Goal: Task Accomplishment & Management: Manage account settings

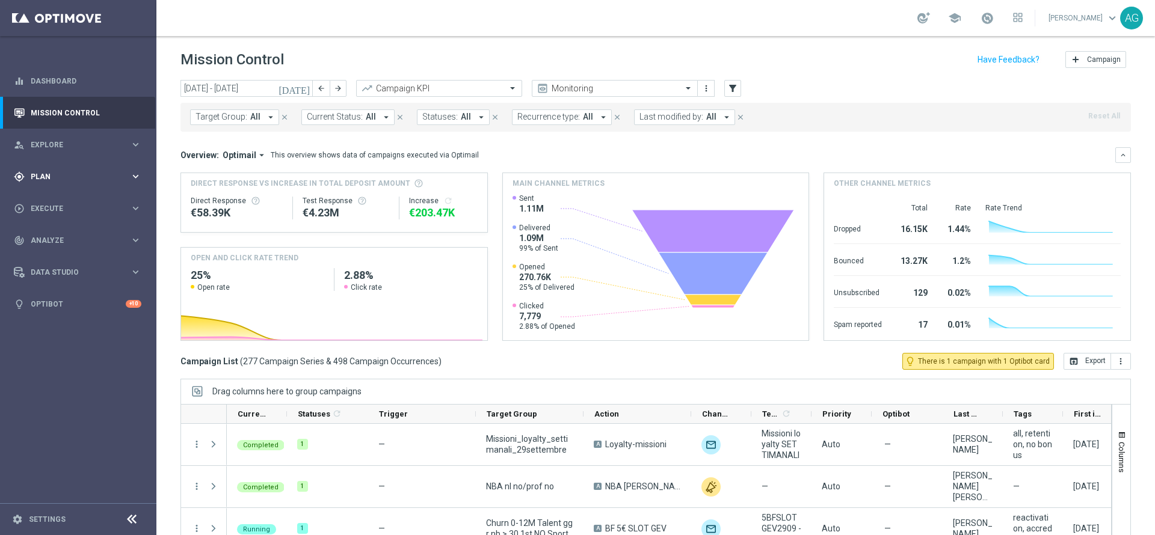
click at [60, 183] on div "gps_fixed Plan keyboard_arrow_right" at bounding box center [77, 177] width 155 height 32
click at [44, 182] on div "gps_fixed Plan keyboard_arrow_right" at bounding box center [77, 177] width 155 height 32
click at [54, 212] on div "play_circle_outline Execute" at bounding box center [72, 208] width 116 height 11
click at [171, 254] on div "[DATE] [DATE] - [DATE] arrow_back arrow_forward Campaign KPI trending_up Monito…" at bounding box center [655, 302] width 998 height 444
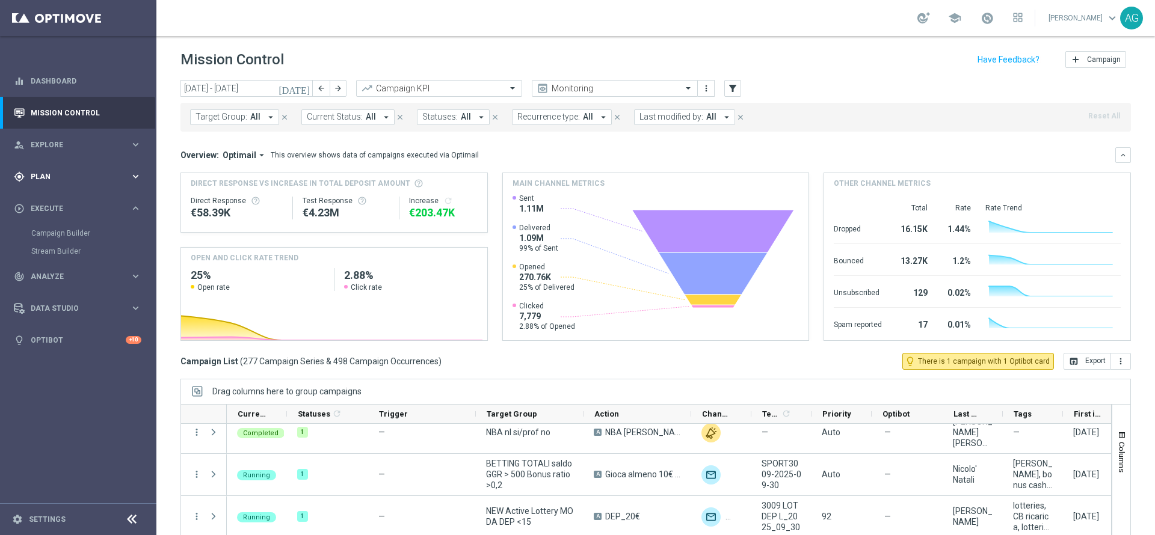
click at [60, 183] on div "gps_fixed Plan keyboard_arrow_right" at bounding box center [77, 177] width 155 height 32
click at [73, 155] on div "person_search Explore keyboard_arrow_right" at bounding box center [77, 145] width 155 height 32
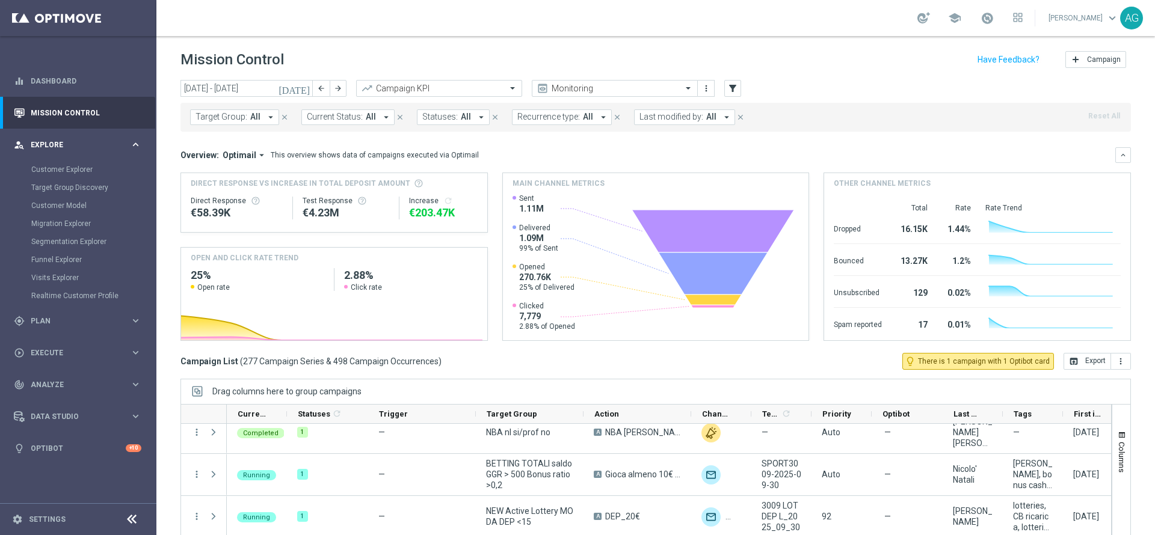
click at [63, 152] on div "person_search Explore keyboard_arrow_right" at bounding box center [77, 145] width 155 height 32
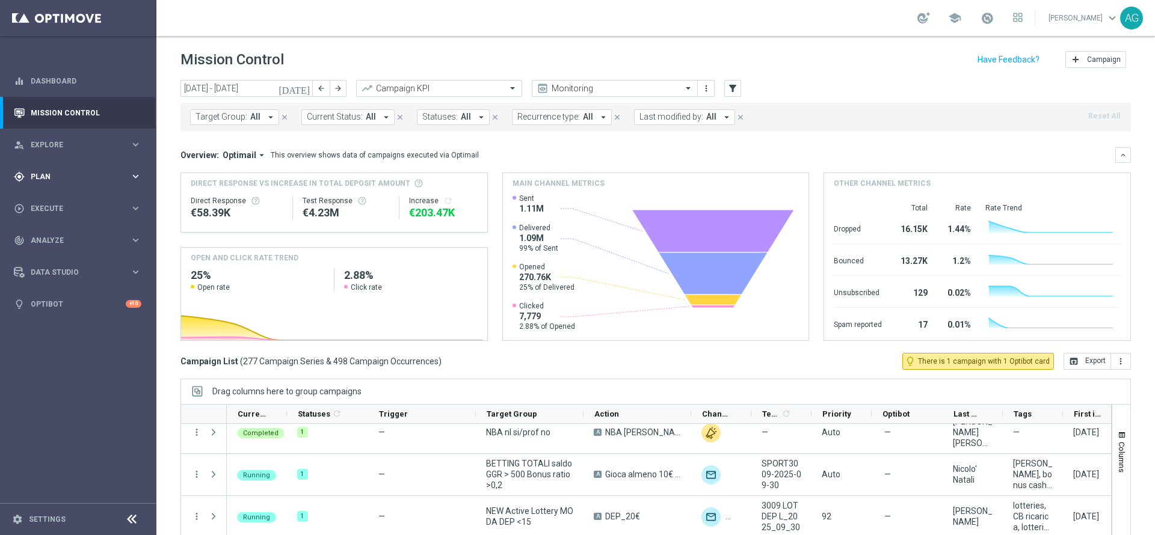
click at [54, 176] on span "Plan" at bounding box center [80, 176] width 99 height 7
click at [53, 153] on div "person_search Explore keyboard_arrow_right" at bounding box center [77, 145] width 155 height 32
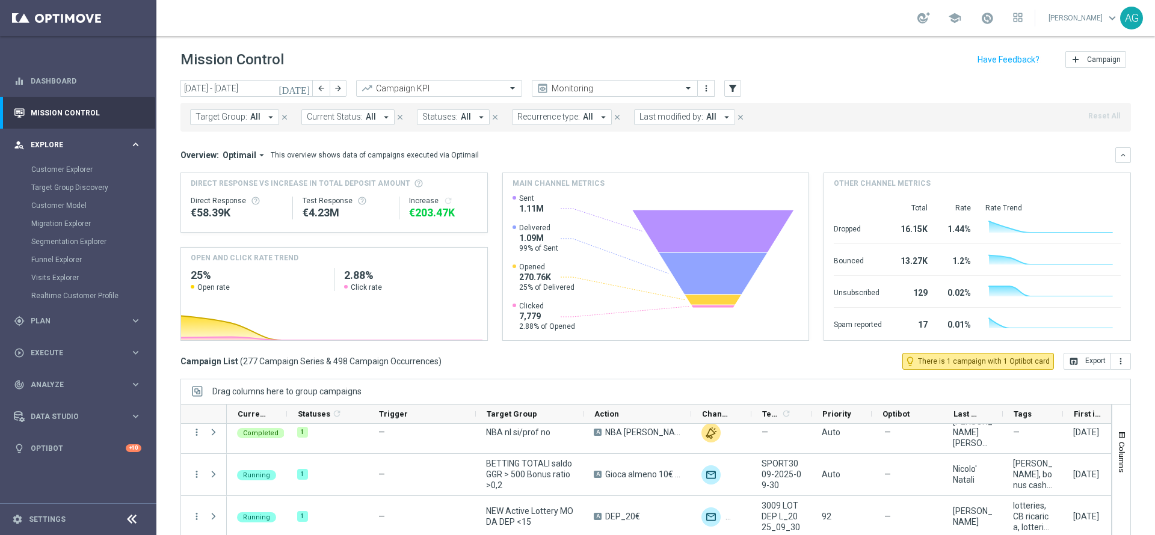
click at [60, 150] on div "person_search Explore keyboard_arrow_right" at bounding box center [77, 145] width 155 height 32
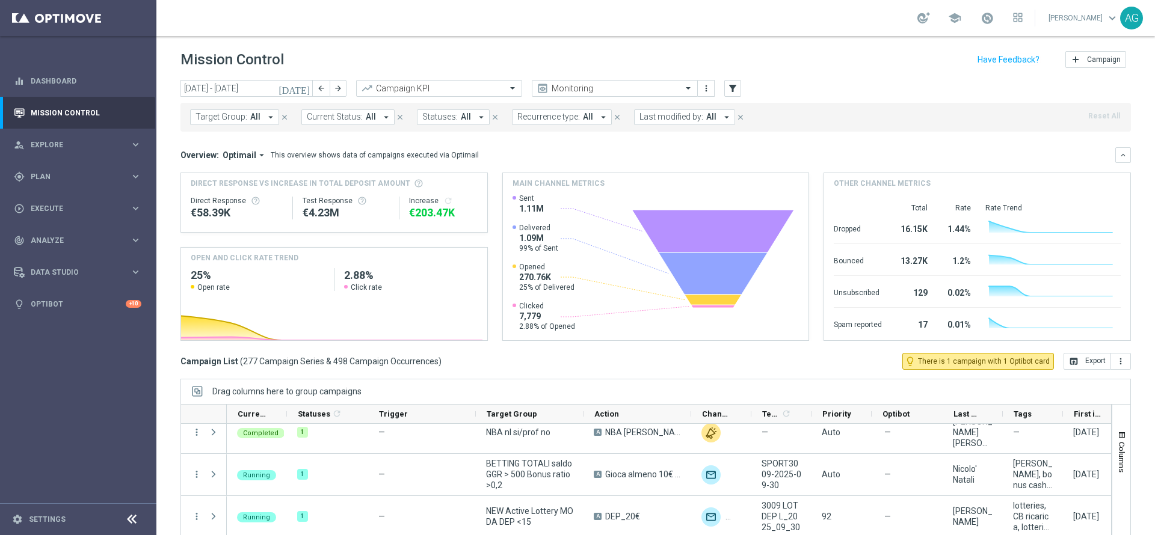
click at [60, 170] on div "gps_fixed Plan keyboard_arrow_right" at bounding box center [77, 177] width 155 height 32
click at [68, 301] on span "Execute" at bounding box center [80, 298] width 99 height 7
click at [256, 80] on input "[DATE] - [DATE]" at bounding box center [246, 88] width 132 height 17
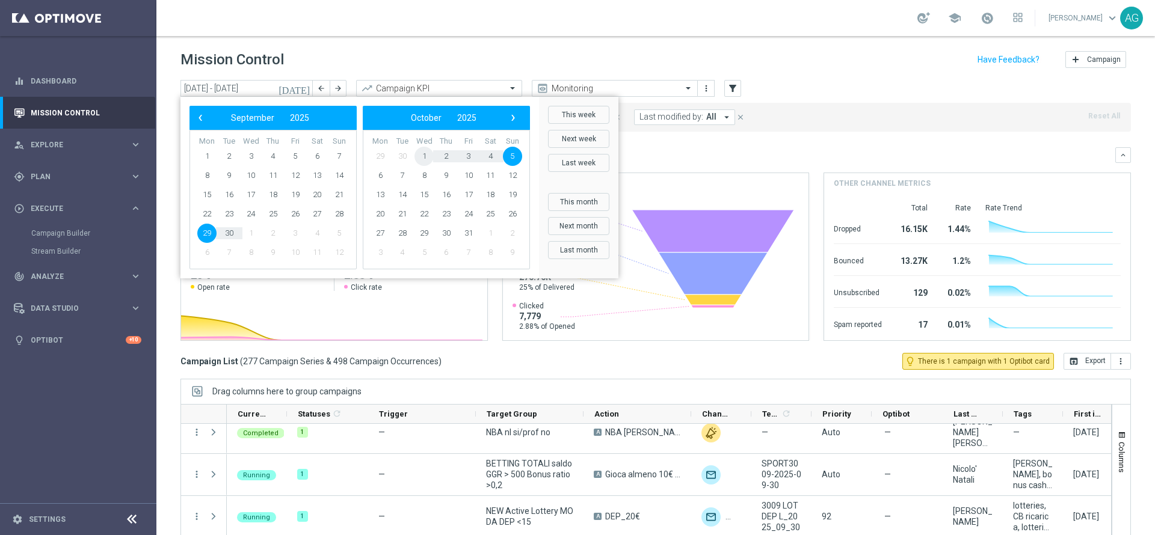
click at [422, 154] on span "1" at bounding box center [423, 156] width 19 height 19
click at [316, 150] on span "4" at bounding box center [316, 156] width 19 height 19
type input "[DATE] - [DATE]"
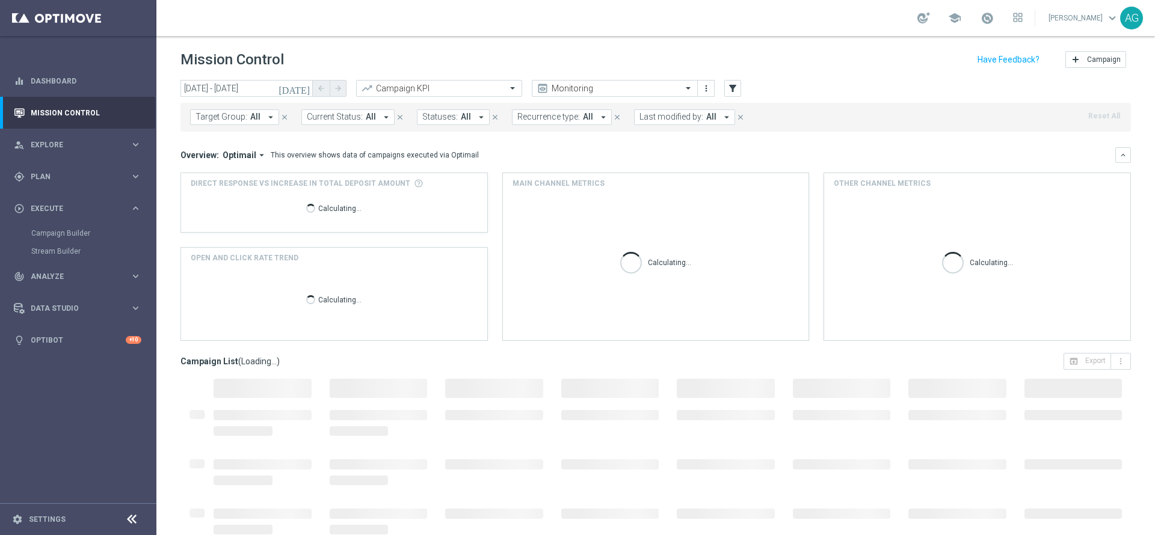
click at [660, 123] on button "Last modified by: All arrow_drop_down" at bounding box center [684, 117] width 101 height 16
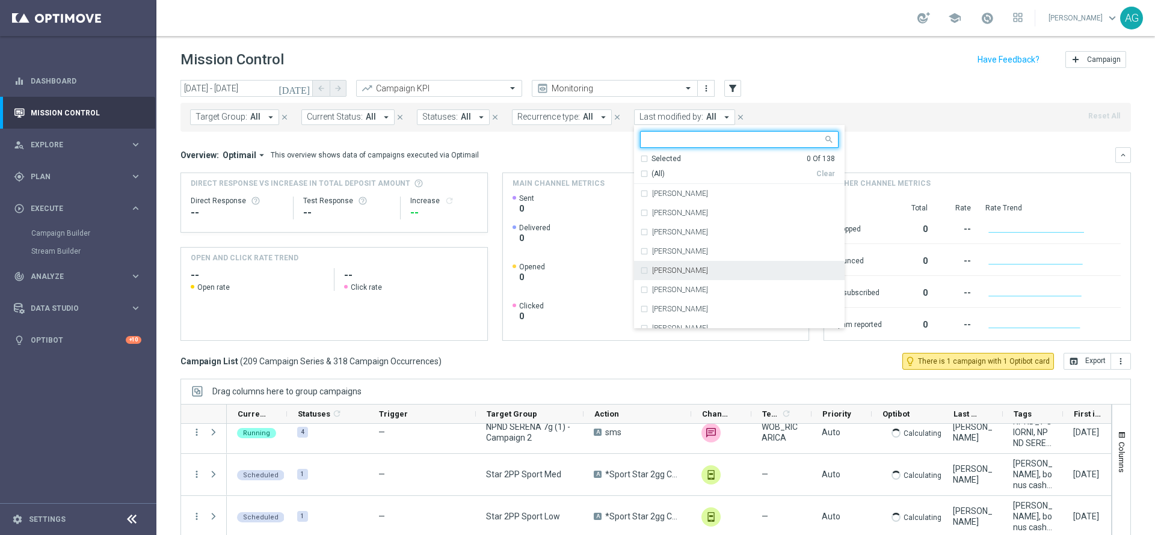
click at [656, 267] on label "[PERSON_NAME]" at bounding box center [680, 270] width 56 height 7
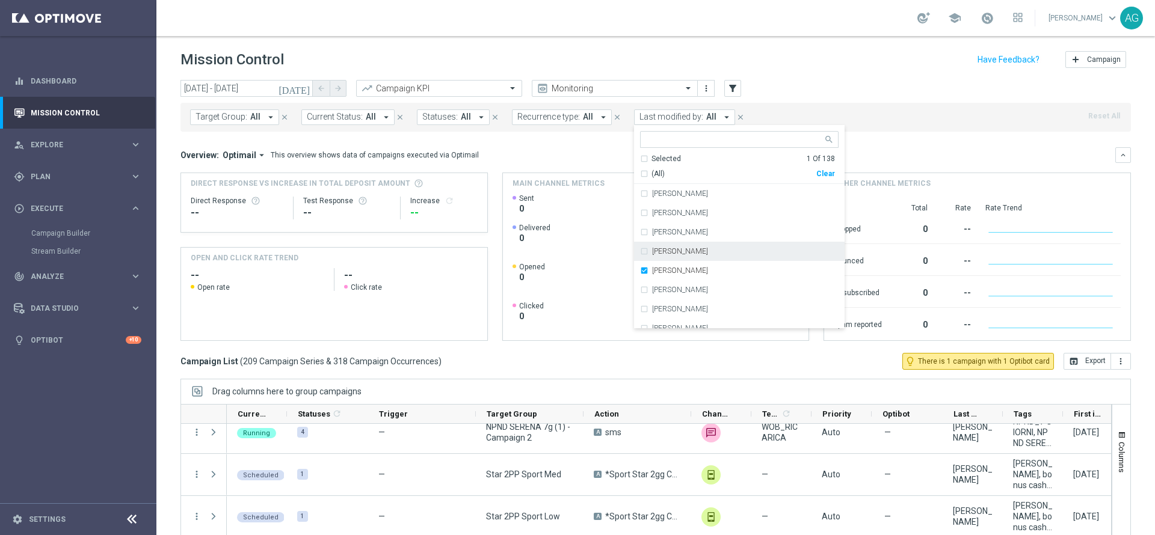
click at [769, 67] on div "Mission Control add Campaign" at bounding box center [655, 59] width 950 height 23
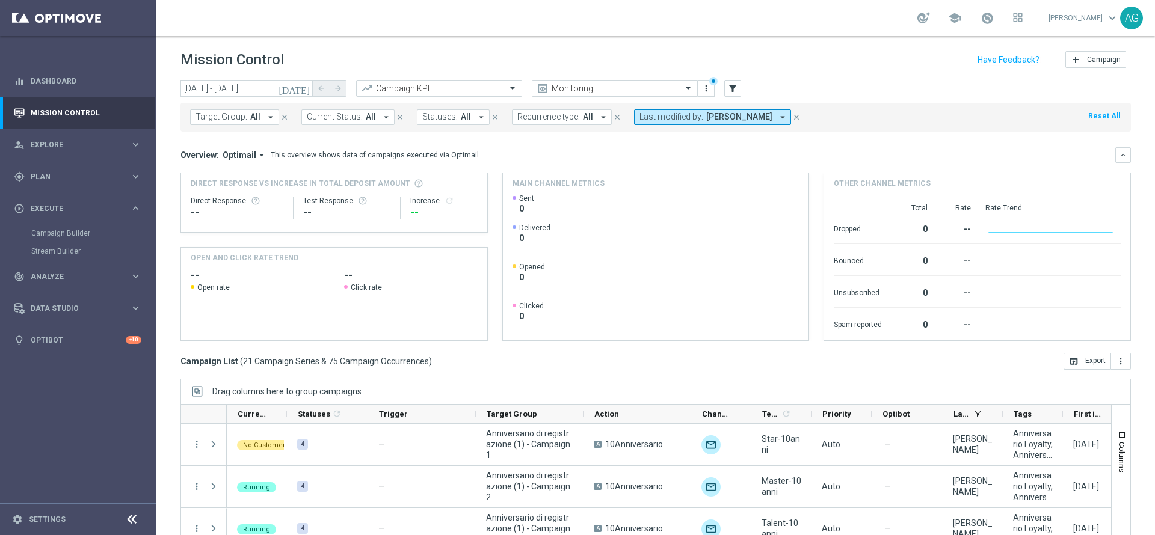
scroll to position [66, 0]
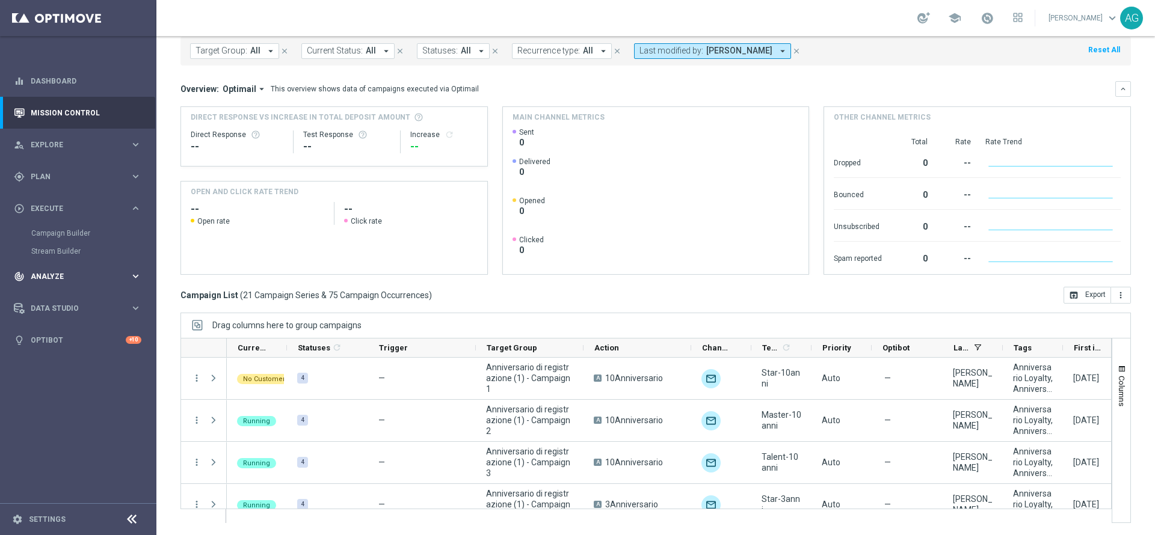
click at [48, 283] on div "track_changes Analyze keyboard_arrow_right" at bounding box center [77, 276] width 155 height 32
click at [49, 269] on link "Customer 360" at bounding box center [78, 265] width 94 height 10
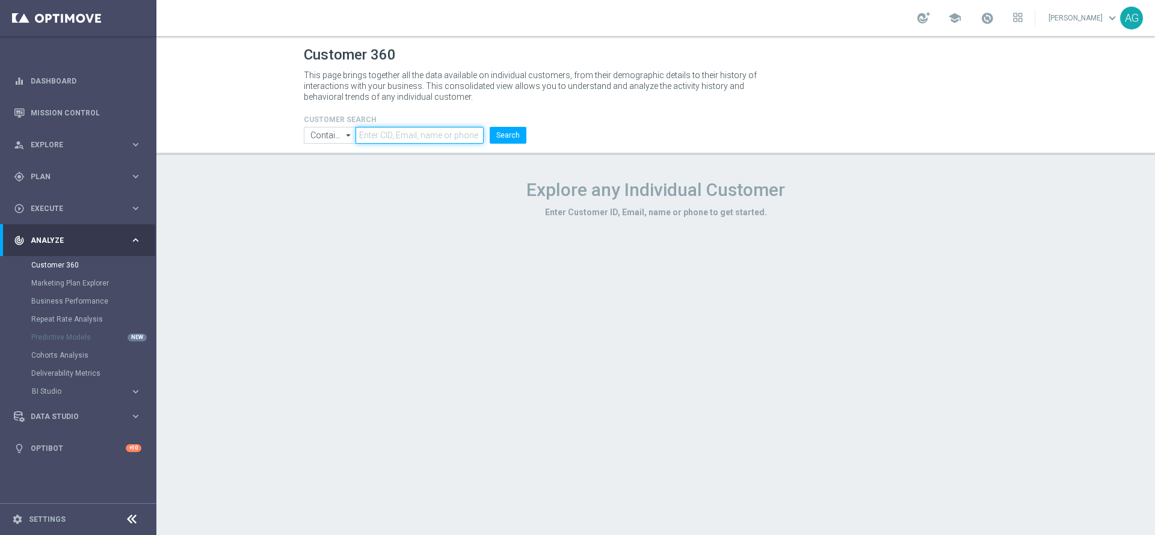
click at [444, 129] on input "text" at bounding box center [419, 135] width 128 height 17
paste input "1796429"
type input "1796429"
click at [513, 134] on button "Search" at bounding box center [508, 135] width 37 height 17
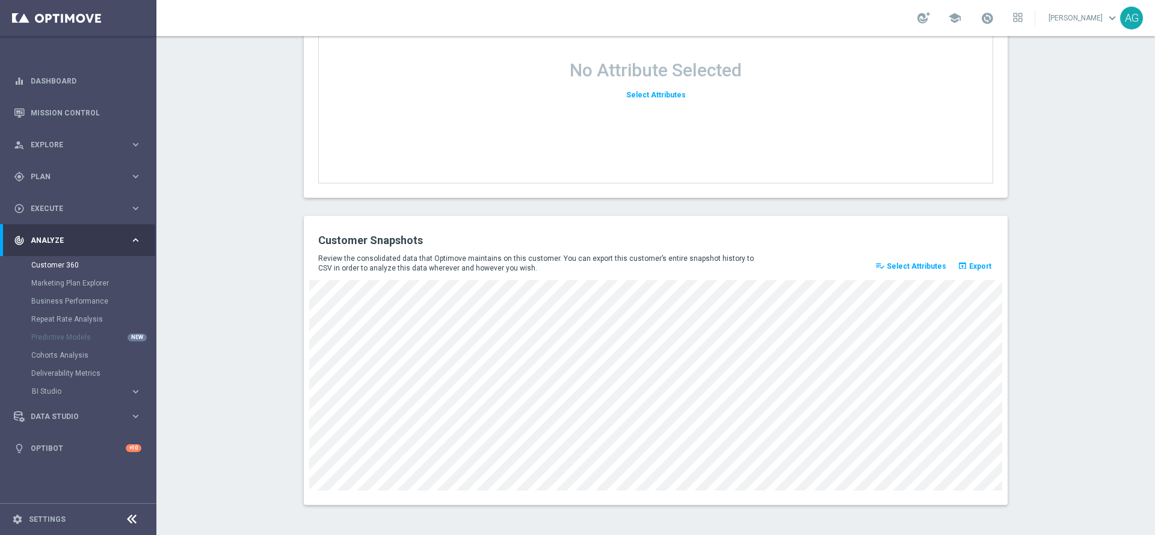
scroll to position [1555, 0]
click at [882, 269] on icon "playlist_add_check" at bounding box center [880, 266] width 10 height 10
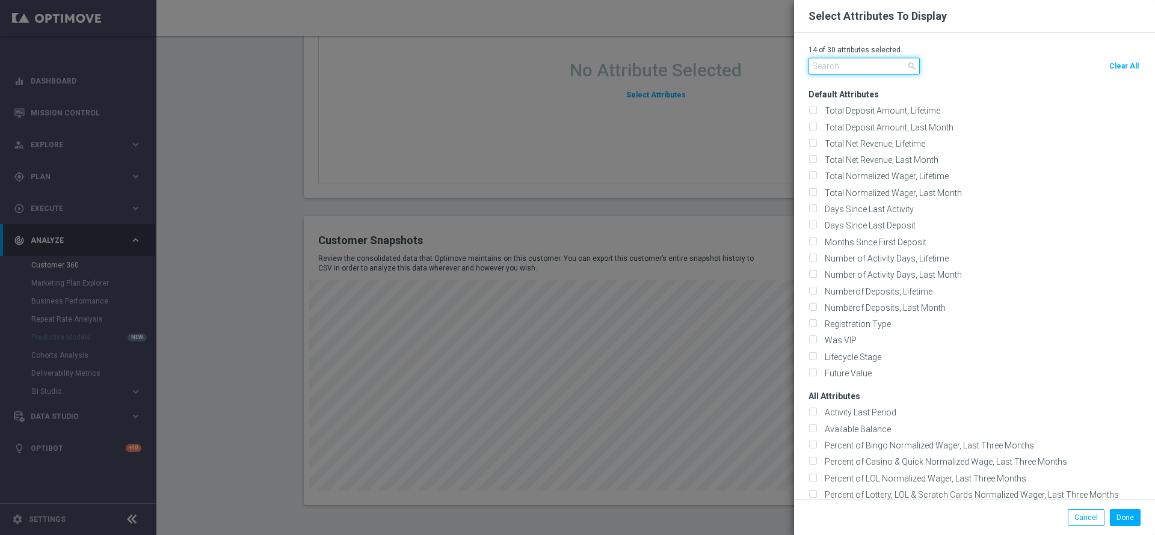
click at [854, 70] on input "text" at bounding box center [863, 66] width 111 height 17
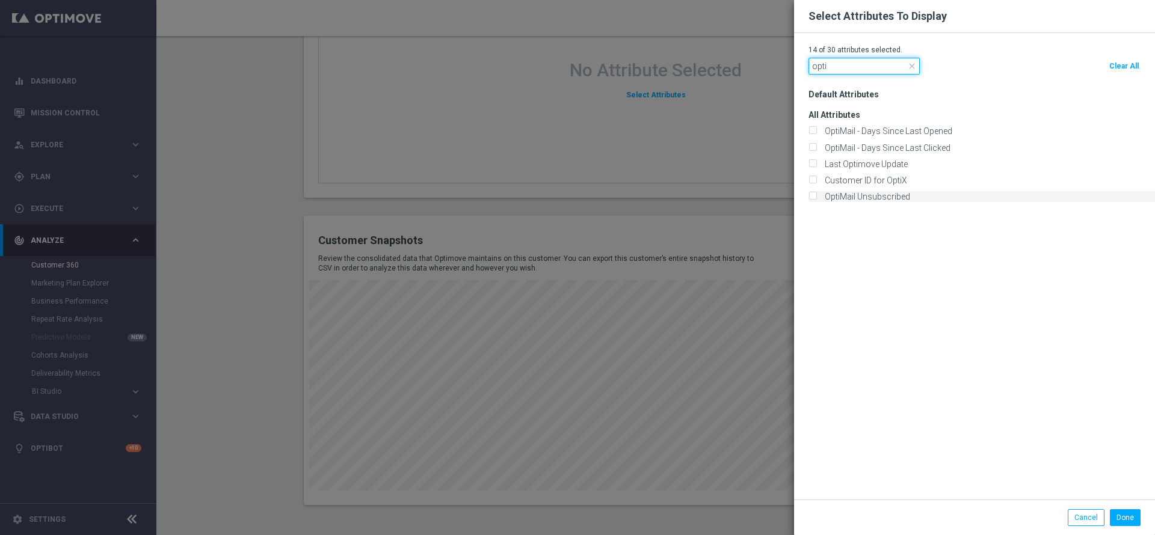
type input "opti"
click at [817, 194] on div "OptiMail Unsubscribed" at bounding box center [981, 196] width 346 height 11
click at [815, 198] on input "OptiMail Unsubscribed" at bounding box center [812, 198] width 8 height 8
checkbox input "true"
click at [1127, 504] on button "Done" at bounding box center [1125, 517] width 31 height 17
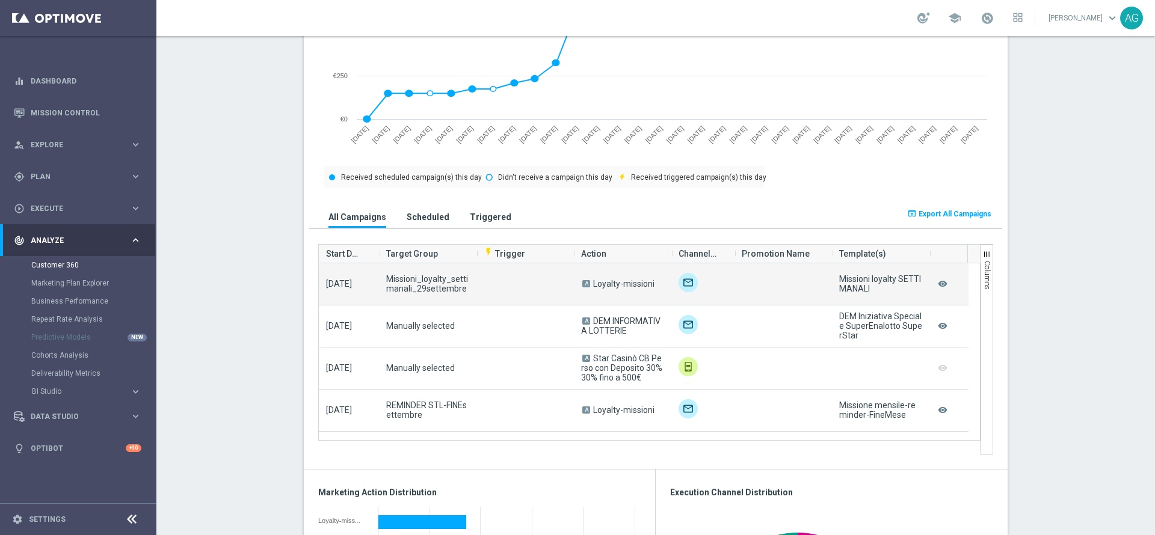
scroll to position [90, 0]
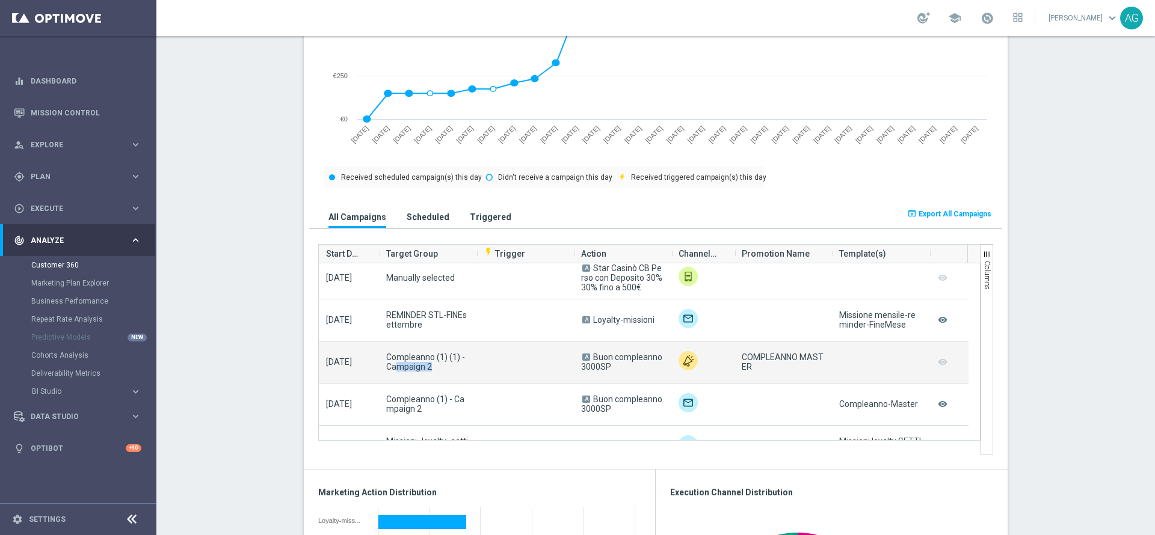
drag, startPoint x: 389, startPoint y: 368, endPoint x: 427, endPoint y: 364, distance: 38.1
click at [426, 365] on span "Compleanno (1) (1) - Campaign 2" at bounding box center [427, 361] width 83 height 19
click at [598, 363] on span "Buon compleanno 3000SP" at bounding box center [621, 361] width 81 height 19
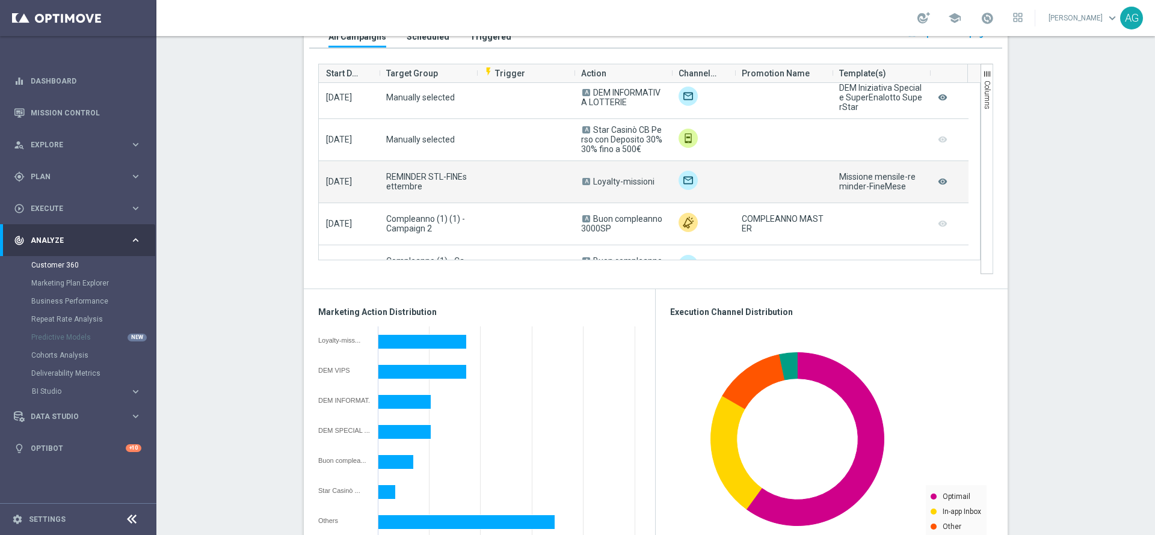
scroll to position [0, 0]
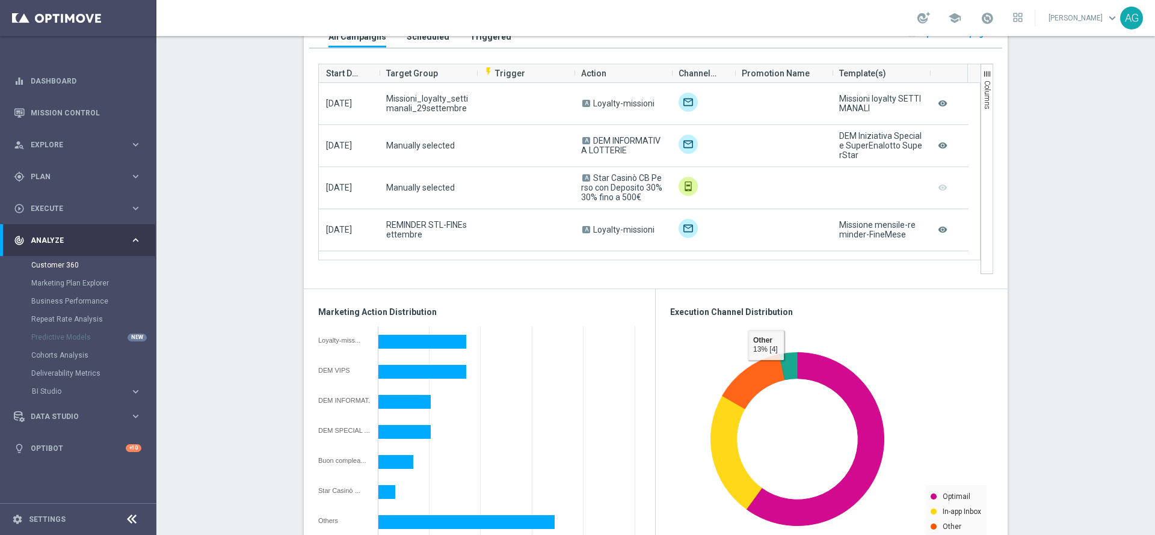
drag, startPoint x: 264, startPoint y: 304, endPoint x: 314, endPoint y: 304, distance: 49.9
click at [264, 304] on section "ALL MARKETING FLAG AND NEWSLETTER: YES more_vert CONSENT STATUS View Consent Hi…" at bounding box center [655, 299] width 998 height 1904
